Goal: Task Accomplishment & Management: Manage account settings

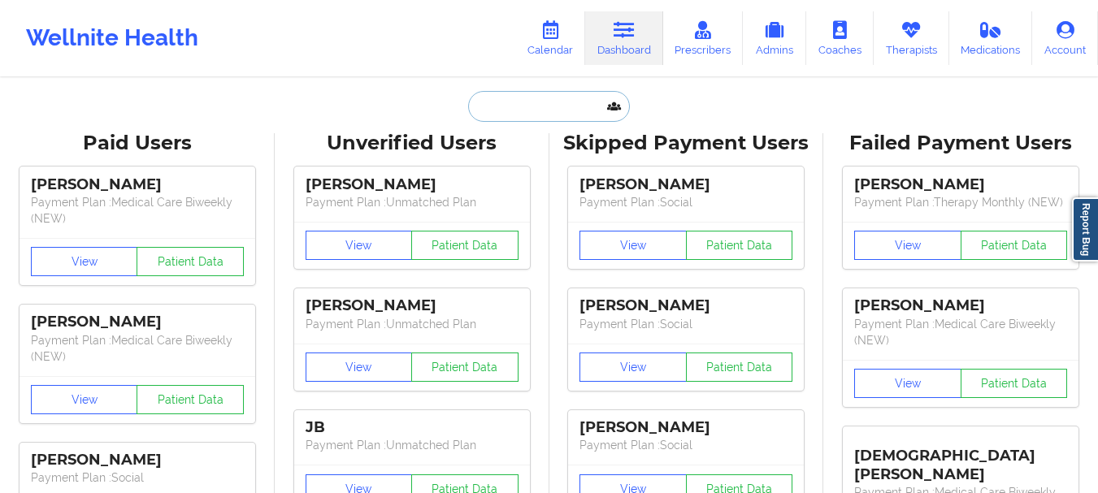
click at [516, 111] on input "text" at bounding box center [548, 106] width 161 height 31
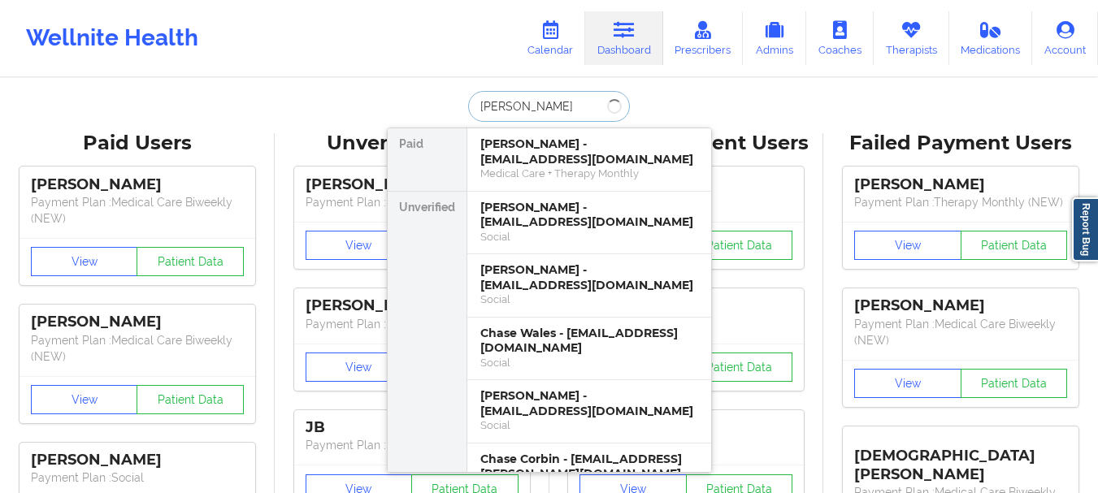
type input "[PERSON_NAME]"
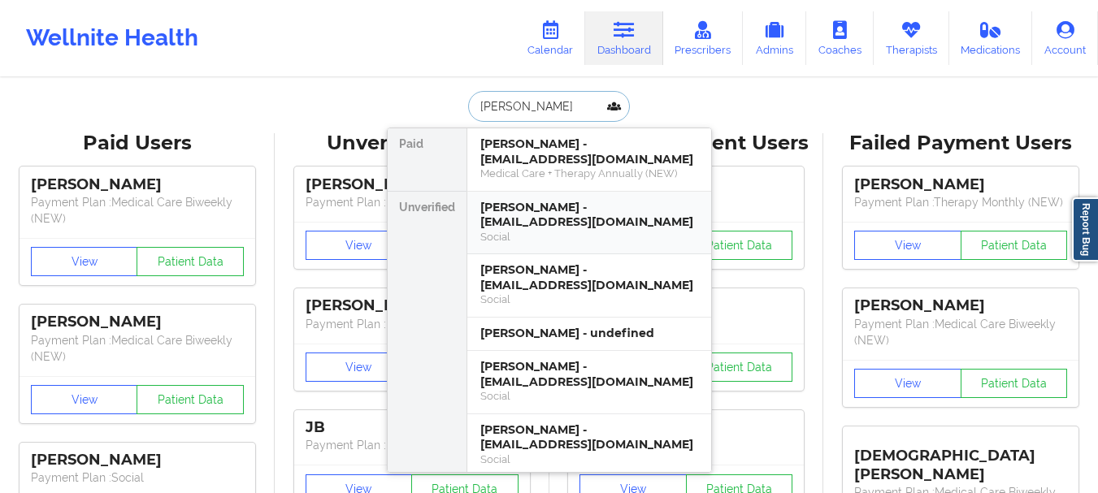
click at [545, 193] on div "Samantha Lewis - samlewis1618@gmail.com Social" at bounding box center [589, 223] width 244 height 63
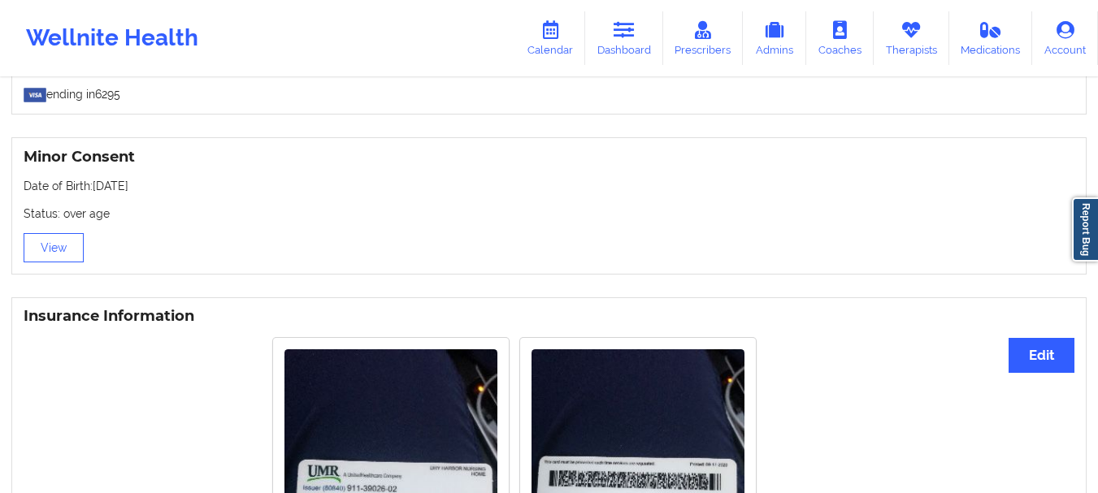
scroll to position [967, 0]
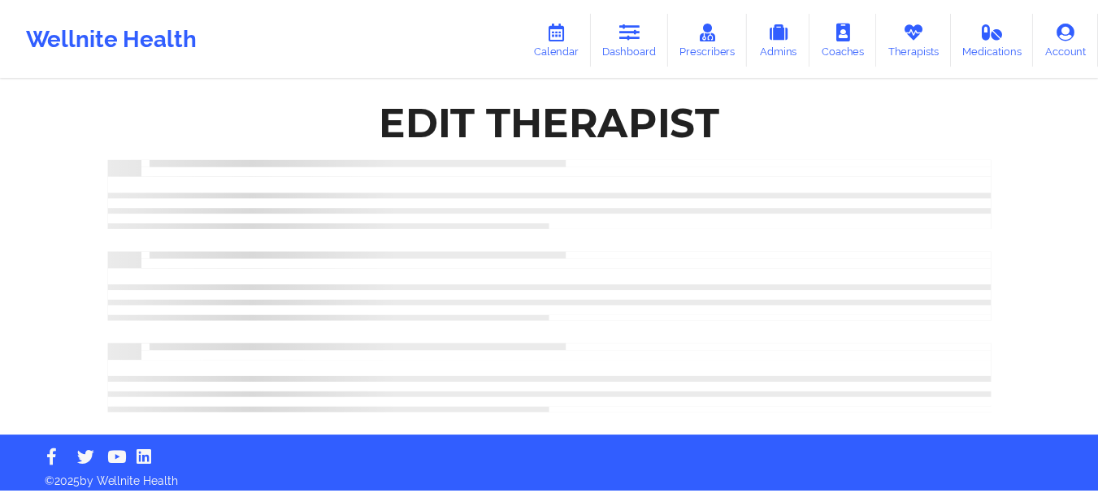
scroll to position [11, 0]
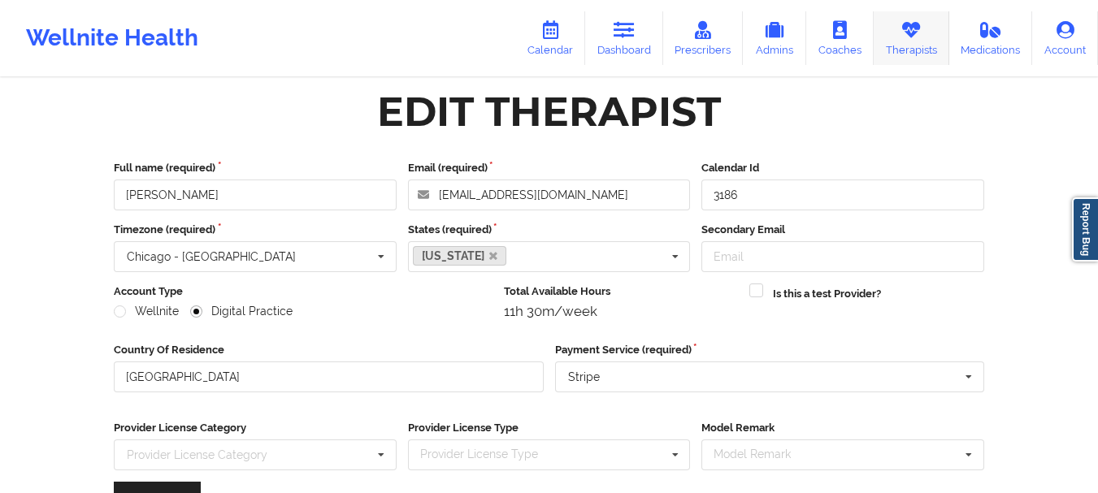
click at [916, 42] on link "Therapists" at bounding box center [912, 38] width 76 height 54
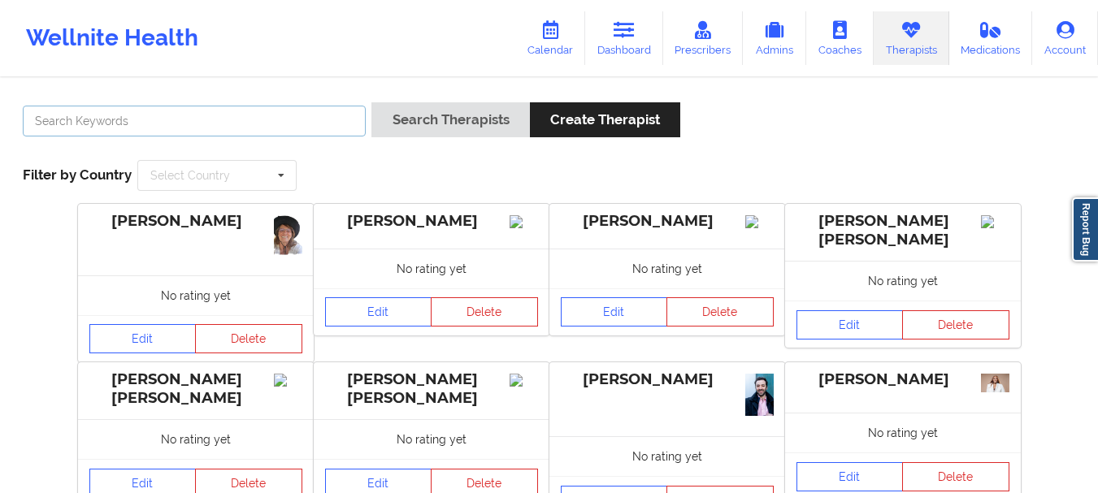
click at [162, 135] on input "text" at bounding box center [194, 121] width 343 height 31
paste input "[PERSON_NAME]"
type input "[PERSON_NAME]"
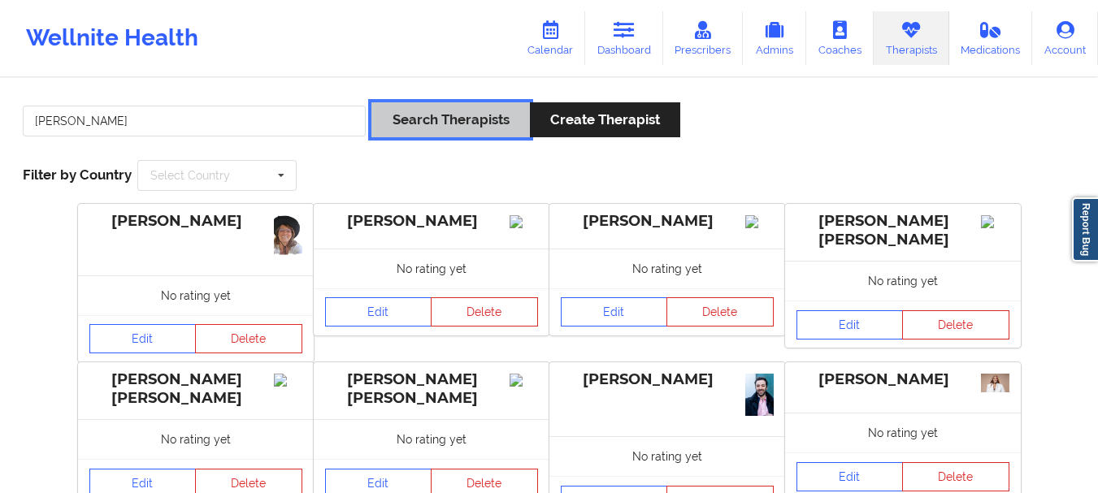
drag, startPoint x: 480, startPoint y: 121, endPoint x: 497, endPoint y: 124, distance: 16.4
click at [480, 121] on button "Search Therapists" at bounding box center [450, 119] width 158 height 35
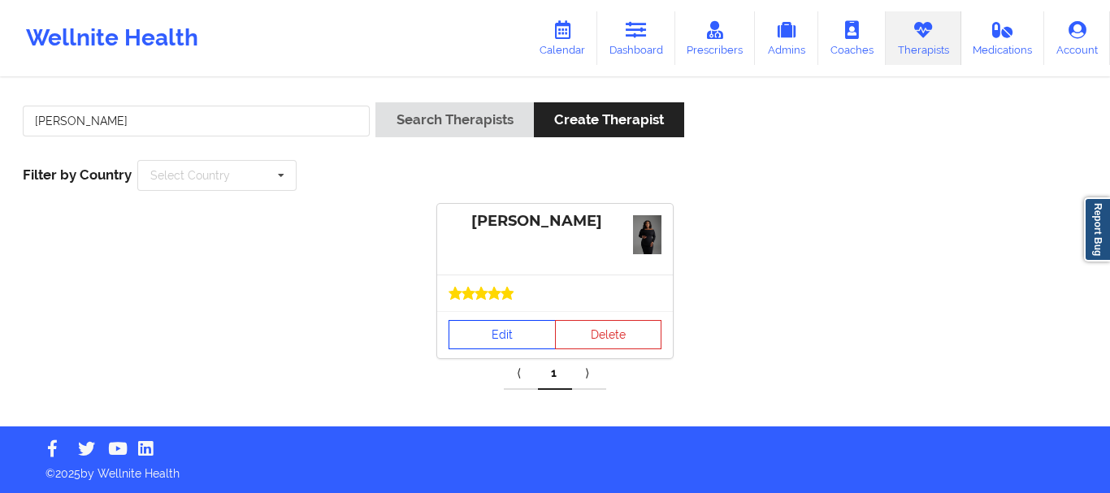
click at [487, 320] on link "Edit" at bounding box center [502, 334] width 107 height 29
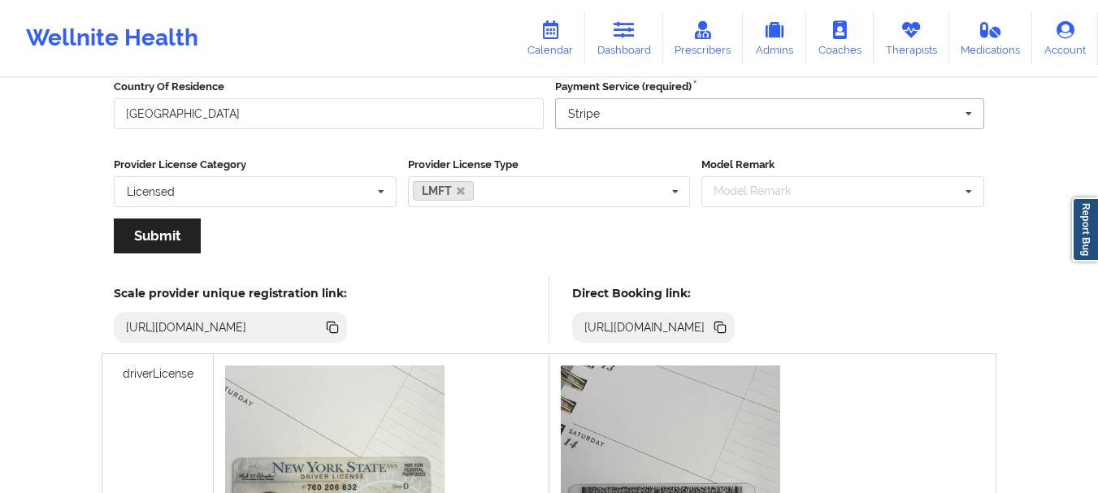
scroll to position [314, 0]
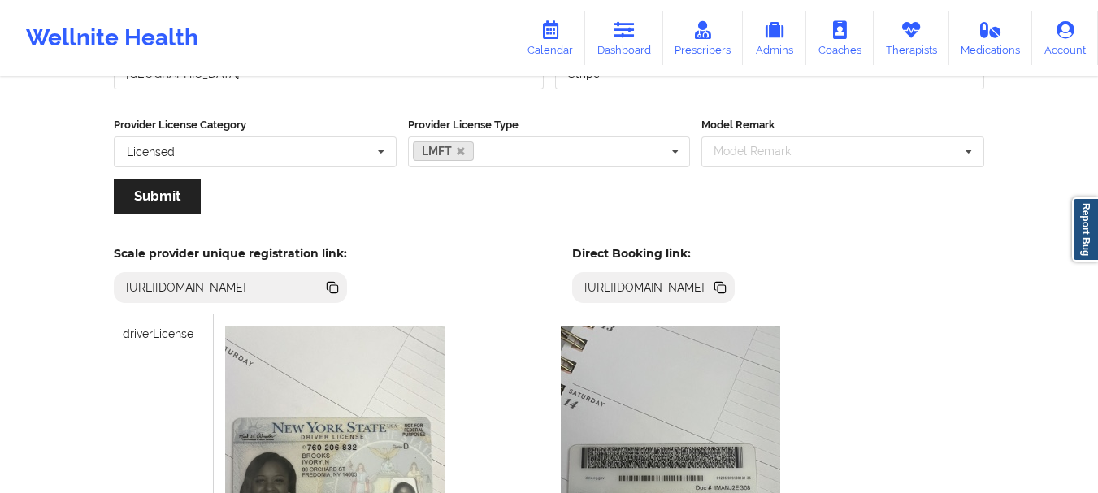
click at [726, 291] on icon at bounding box center [722, 289] width 8 height 8
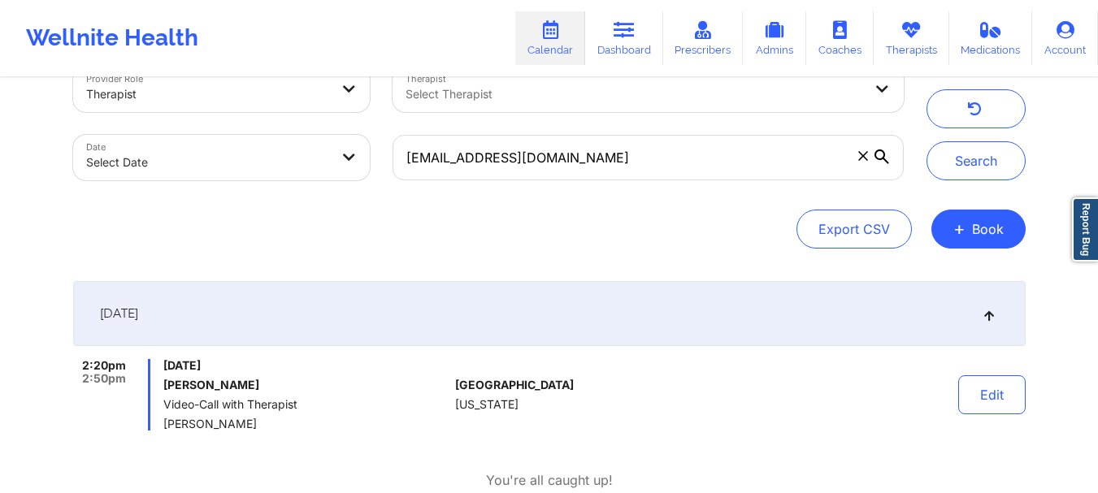
scroll to position [34, 0]
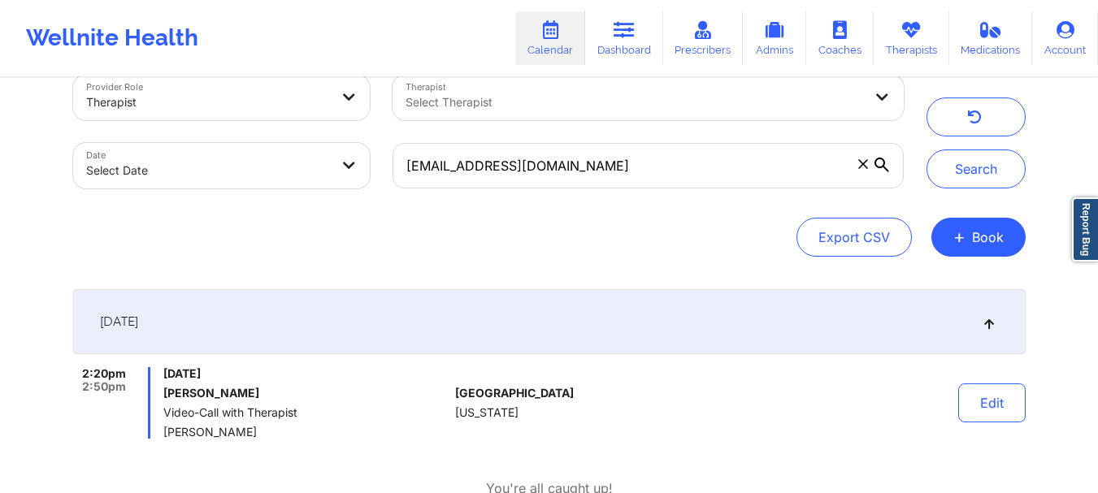
click at [864, 167] on icon at bounding box center [863, 164] width 10 height 10
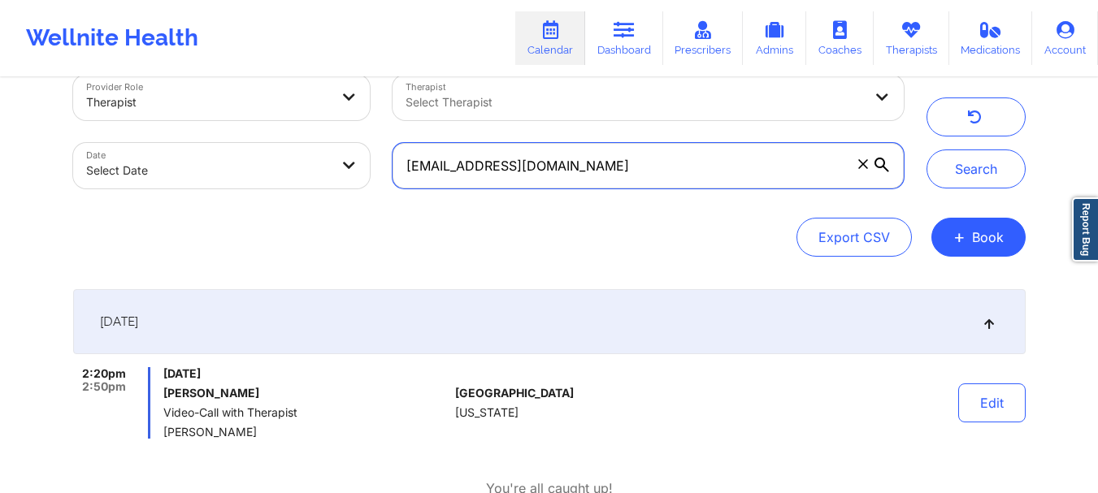
click at [864, 167] on input "[EMAIL_ADDRESS][DOMAIN_NAME]" at bounding box center [647, 166] width 510 height 46
paste input "[EMAIL_ADDRESS][DOMAIN_NAME]"
type input "kae71463@gmail.com"
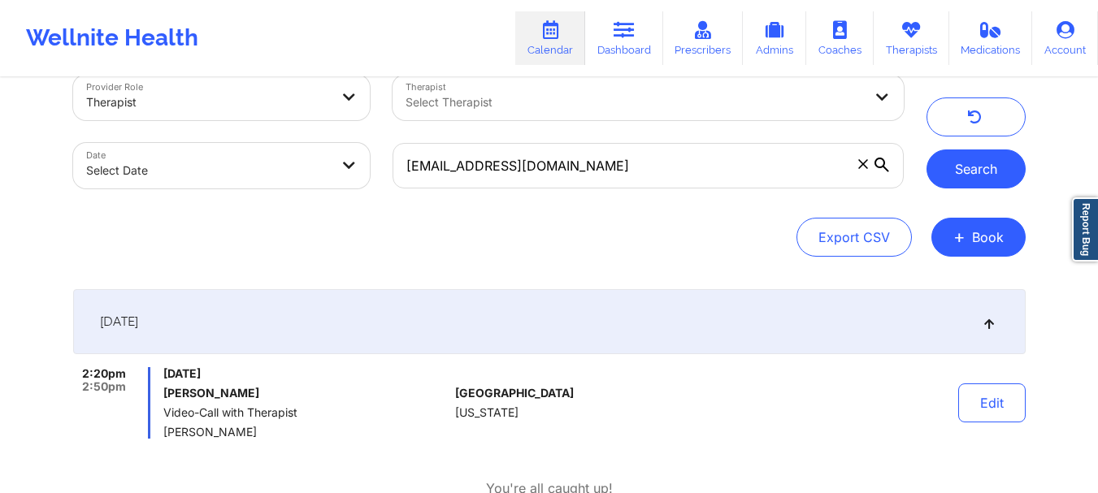
click at [958, 183] on button "Search" at bounding box center [975, 169] width 99 height 39
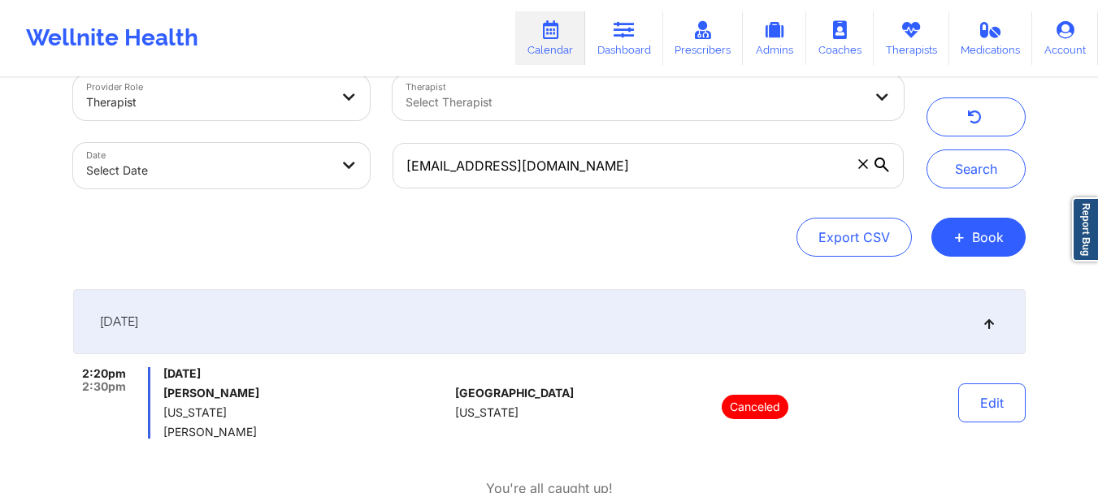
scroll to position [145, 0]
